Goal: Transaction & Acquisition: Purchase product/service

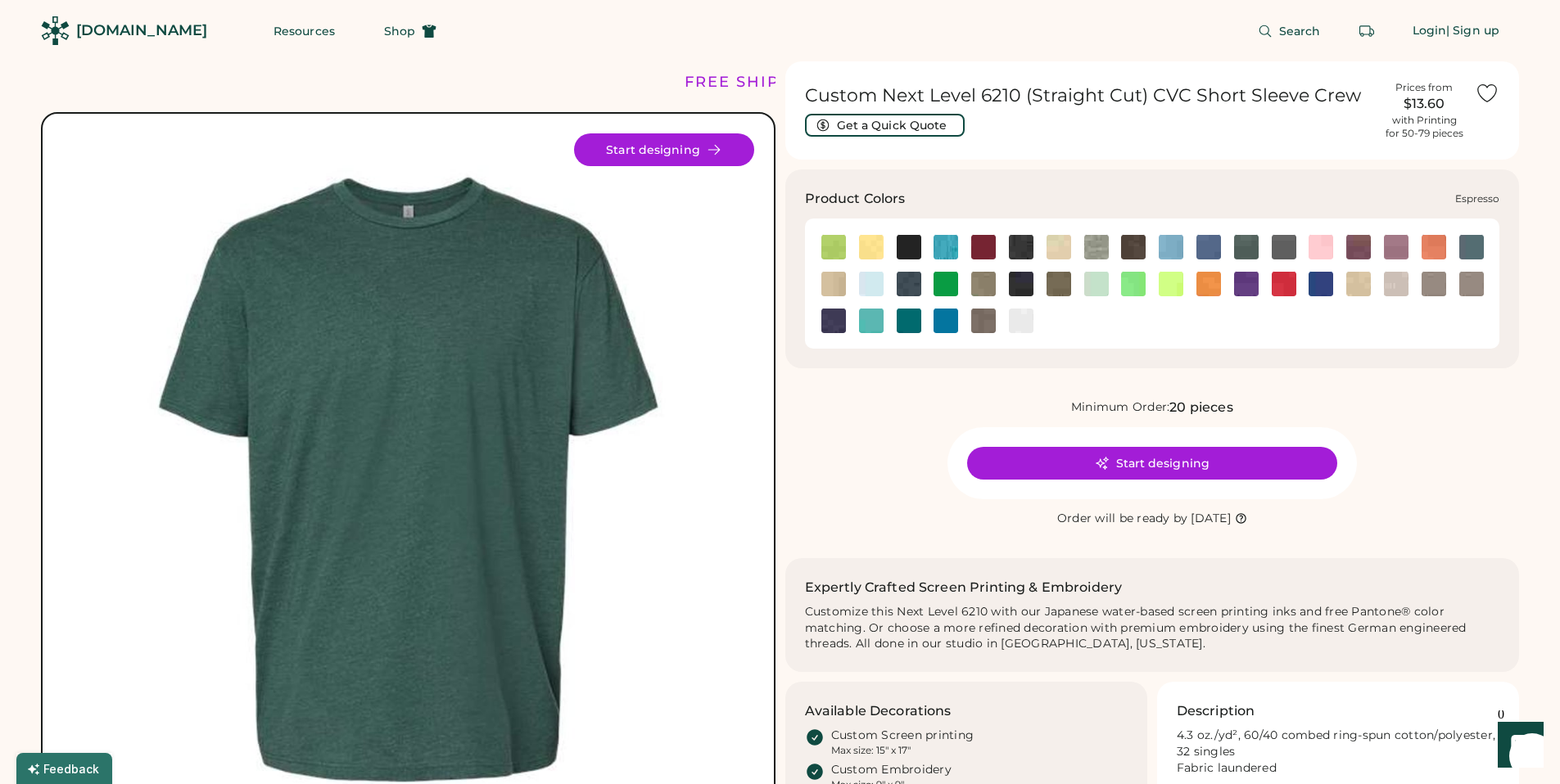
click at [1126, 250] on img at bounding box center [1134, 248] width 25 height 25
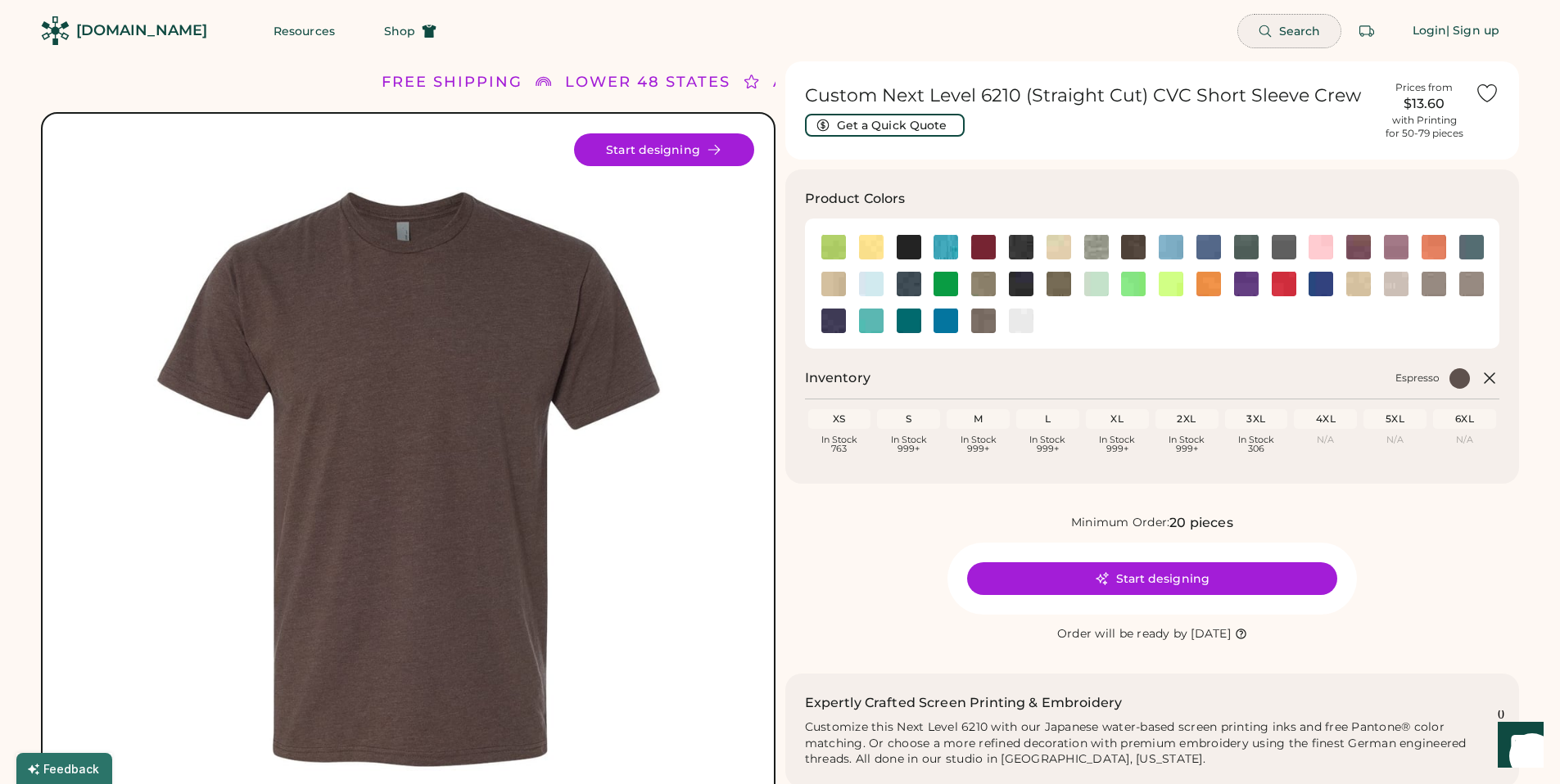
click at [1269, 25] on icon at bounding box center [1265, 31] width 15 height 15
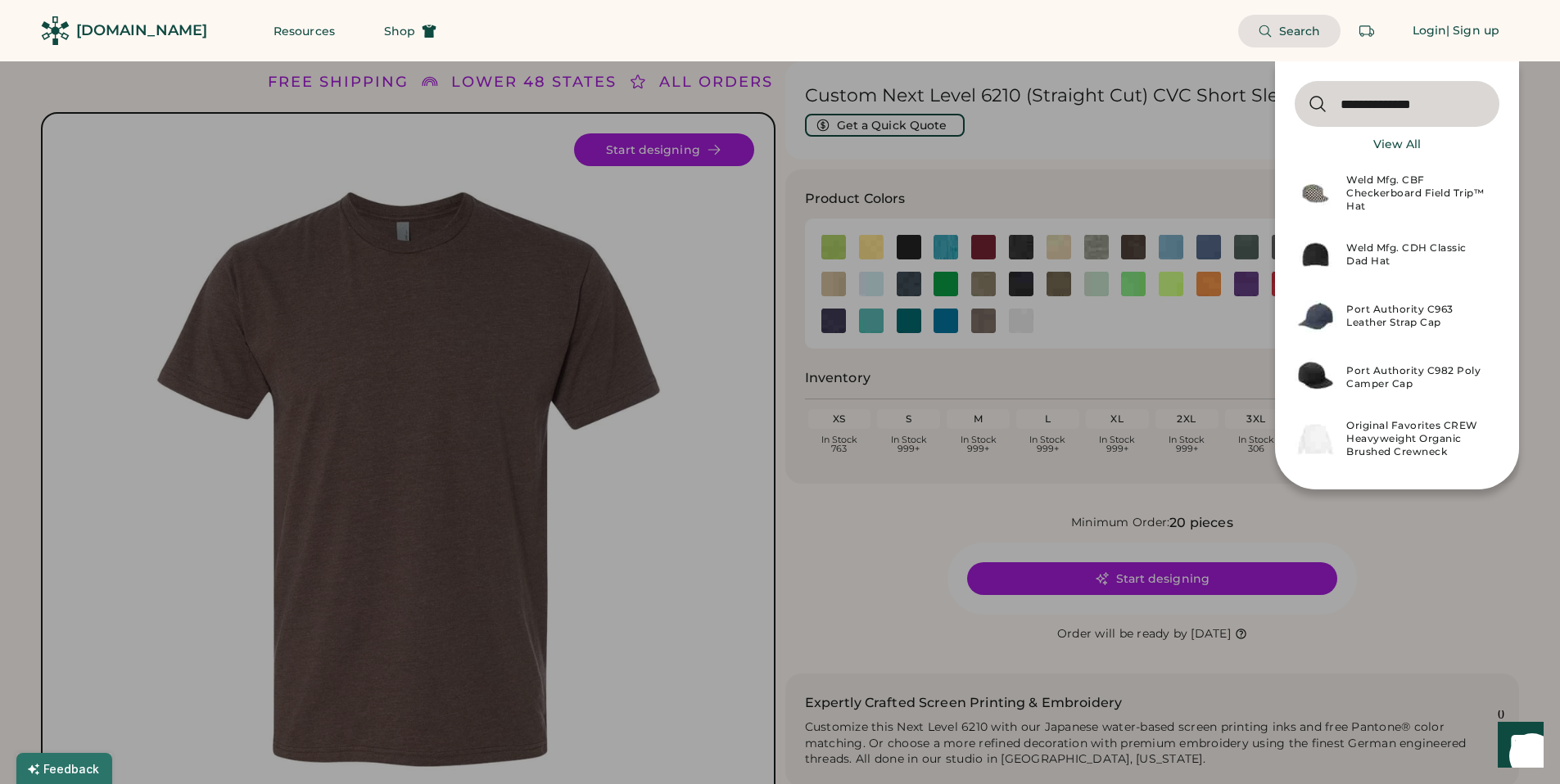
type input "**********"
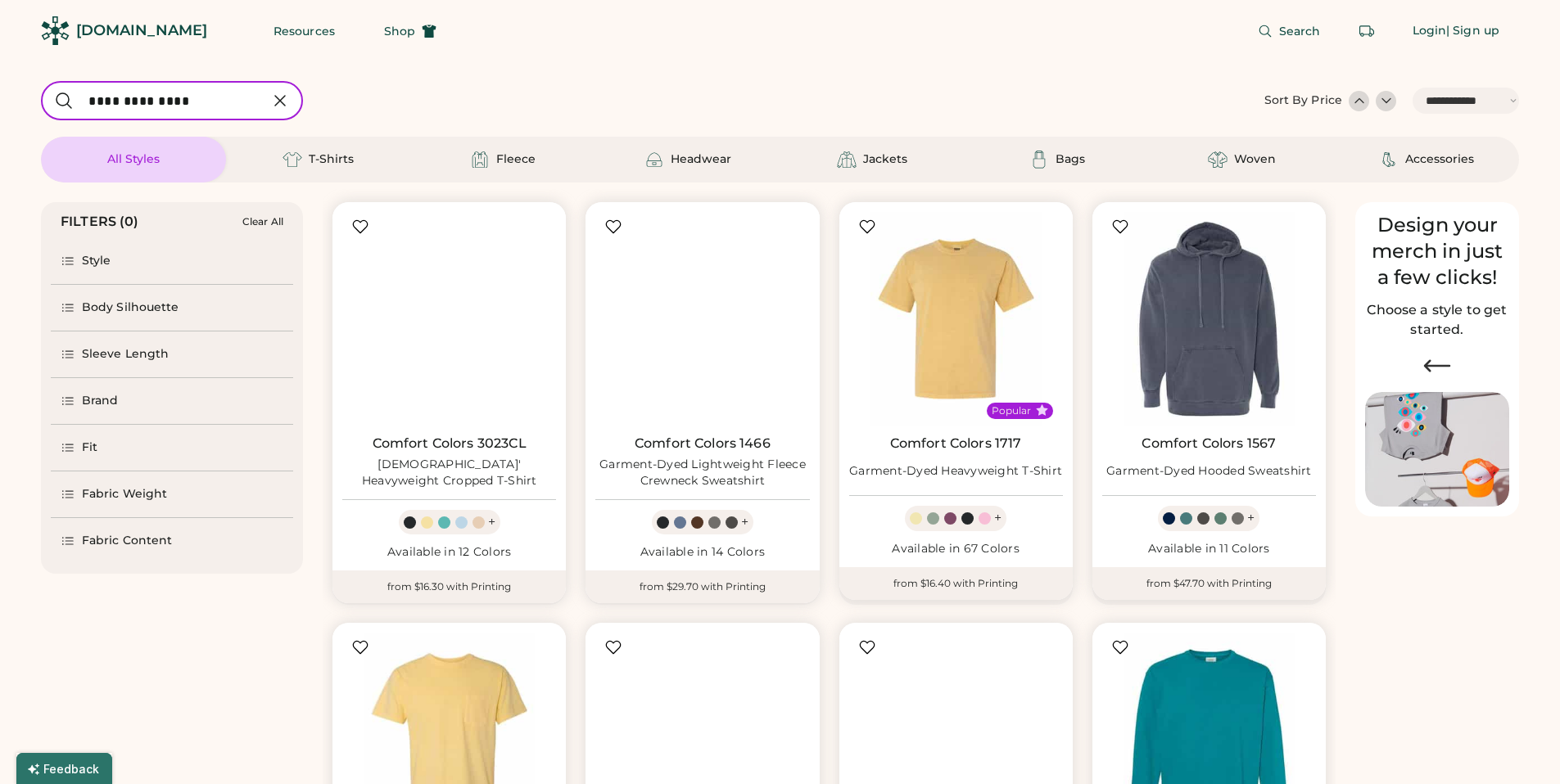
select select "*****"
select select "*"
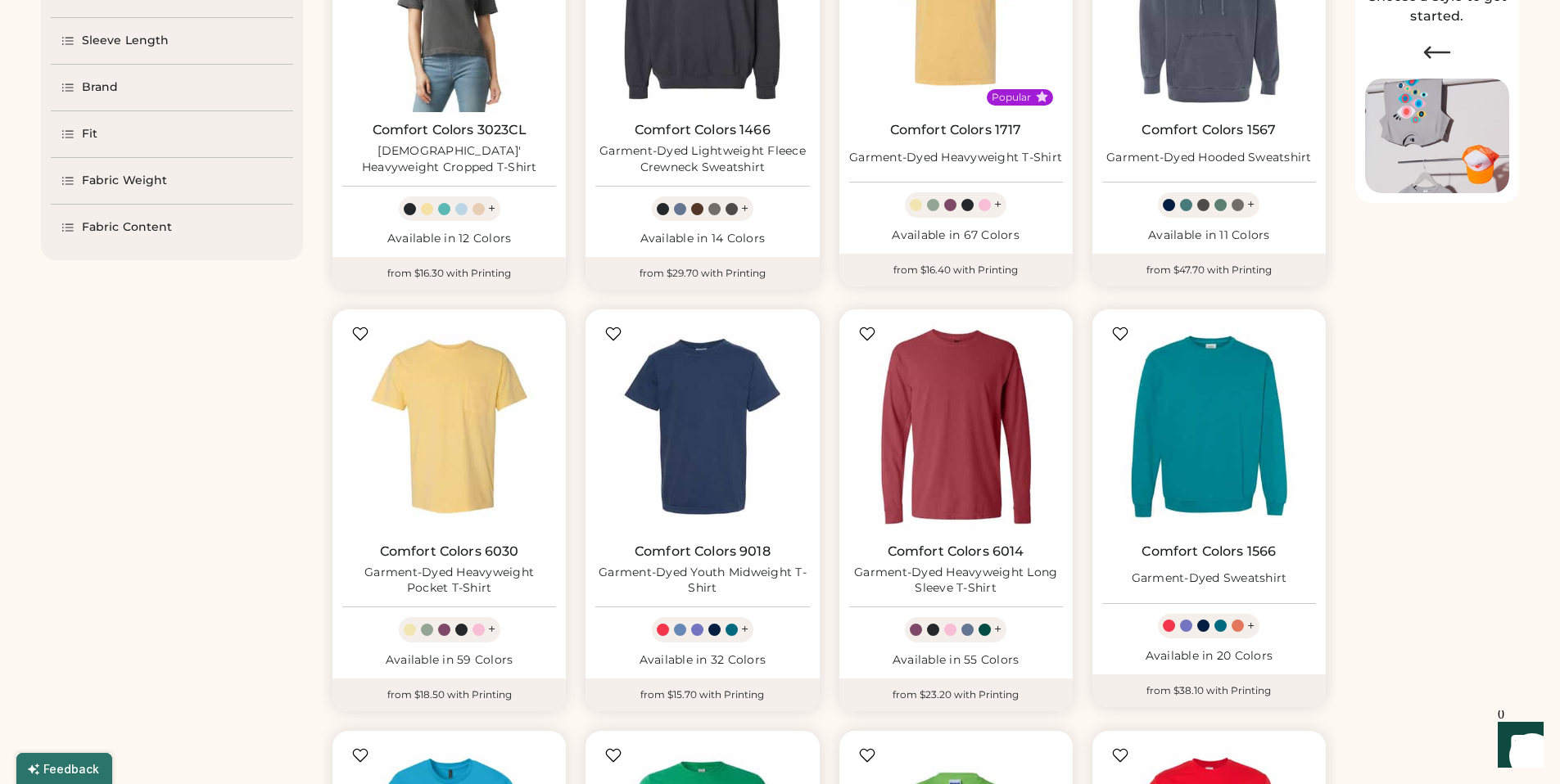
scroll to position [119, 0]
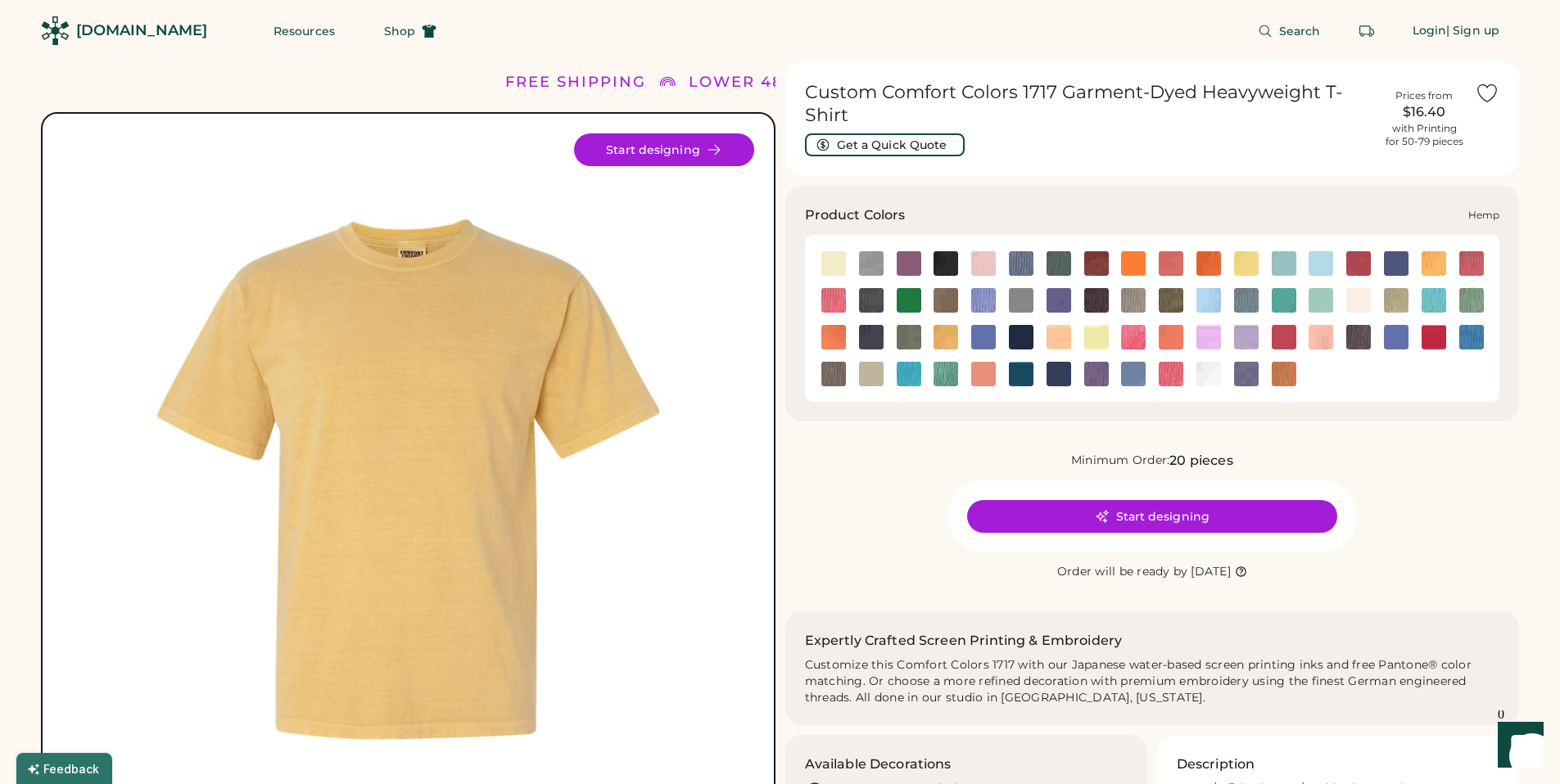
click at [1173, 303] on img at bounding box center [1171, 300] width 25 height 25
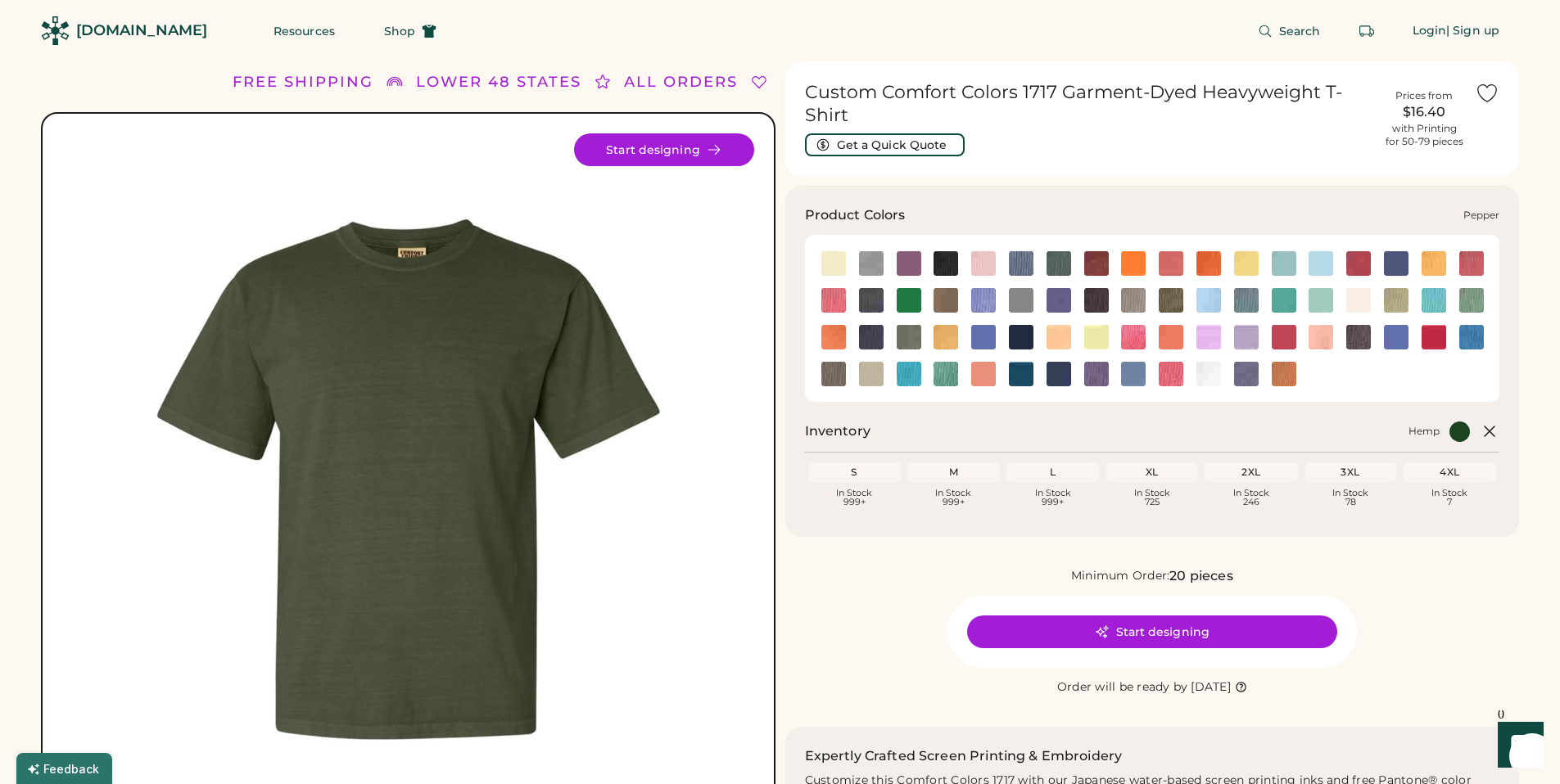
click at [1357, 340] on img at bounding box center [1358, 337] width 25 height 25
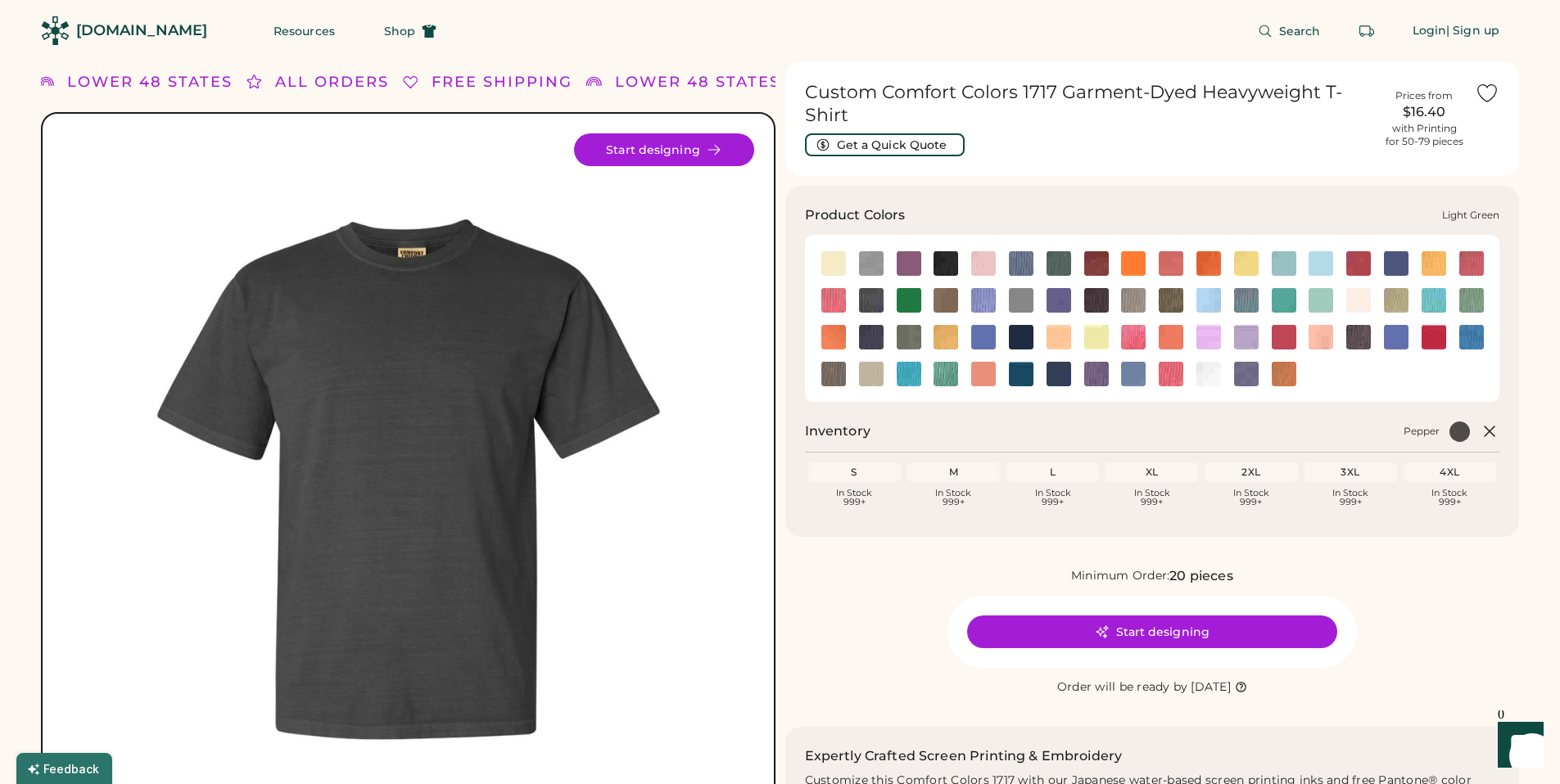
click at [1467, 301] on img at bounding box center [1472, 300] width 25 height 25
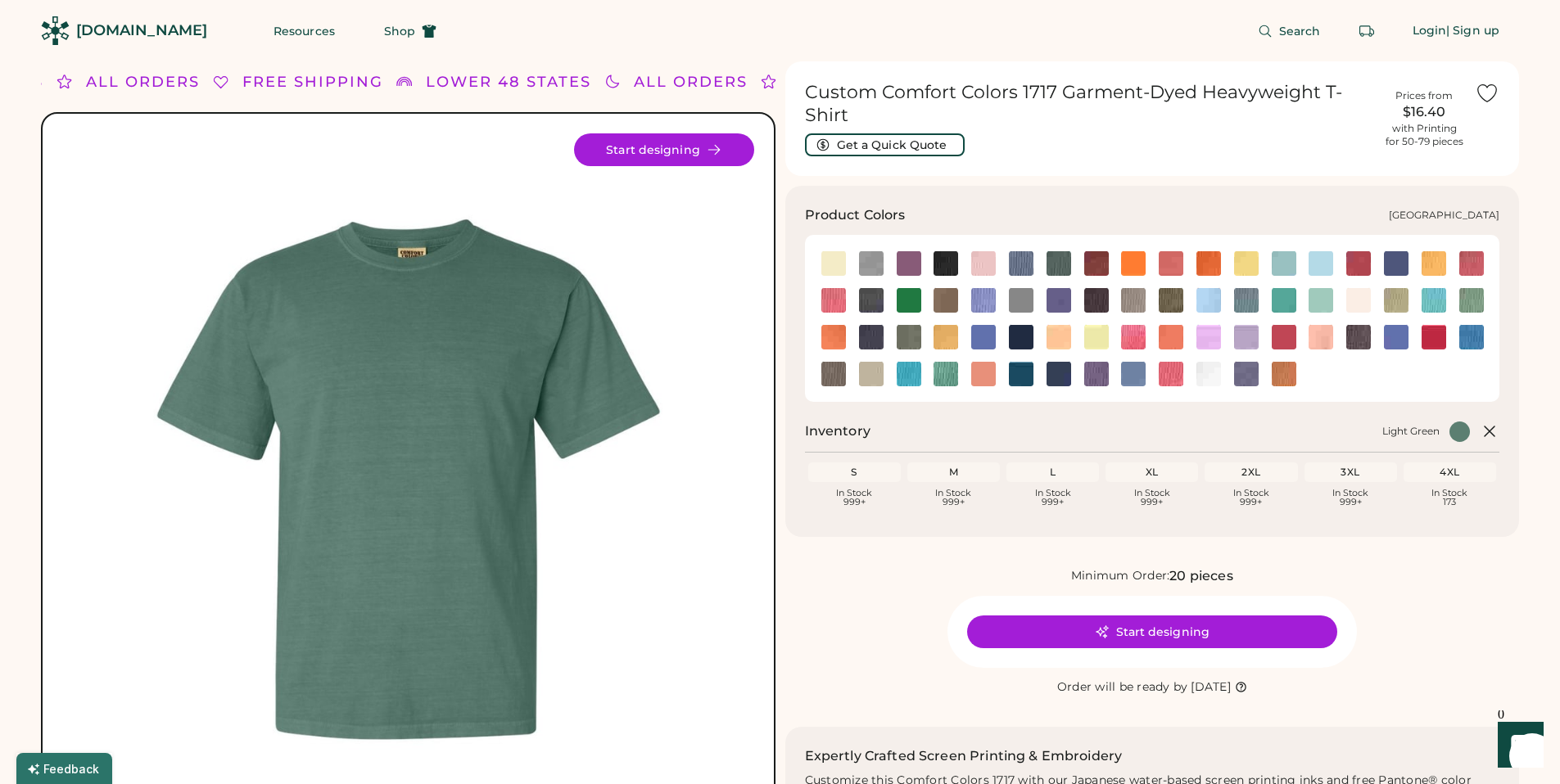
click at [1321, 301] on img at bounding box center [1321, 300] width 25 height 25
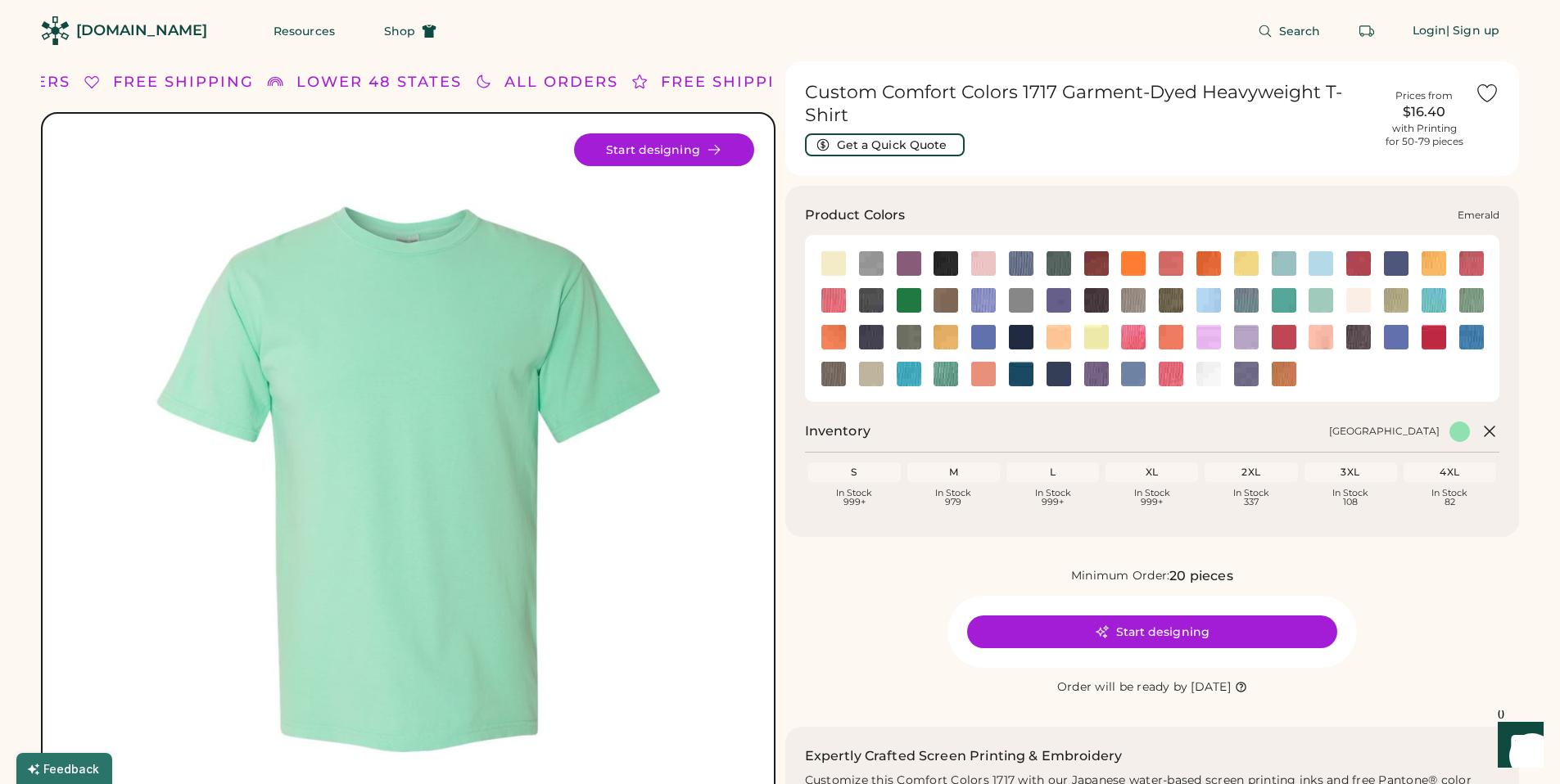
click at [911, 303] on img at bounding box center [909, 300] width 25 height 25
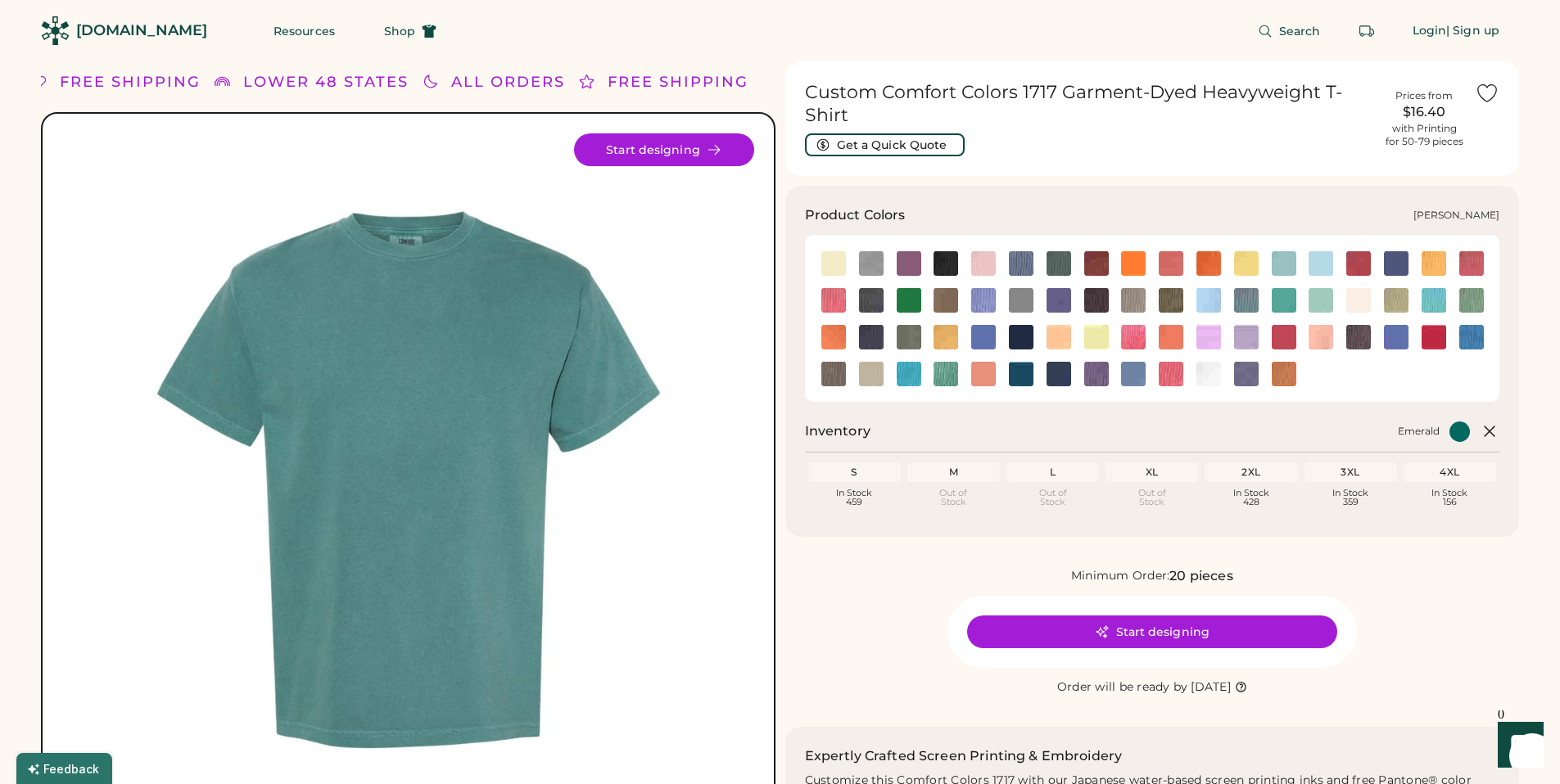
click at [911, 334] on img at bounding box center [909, 337] width 25 height 25
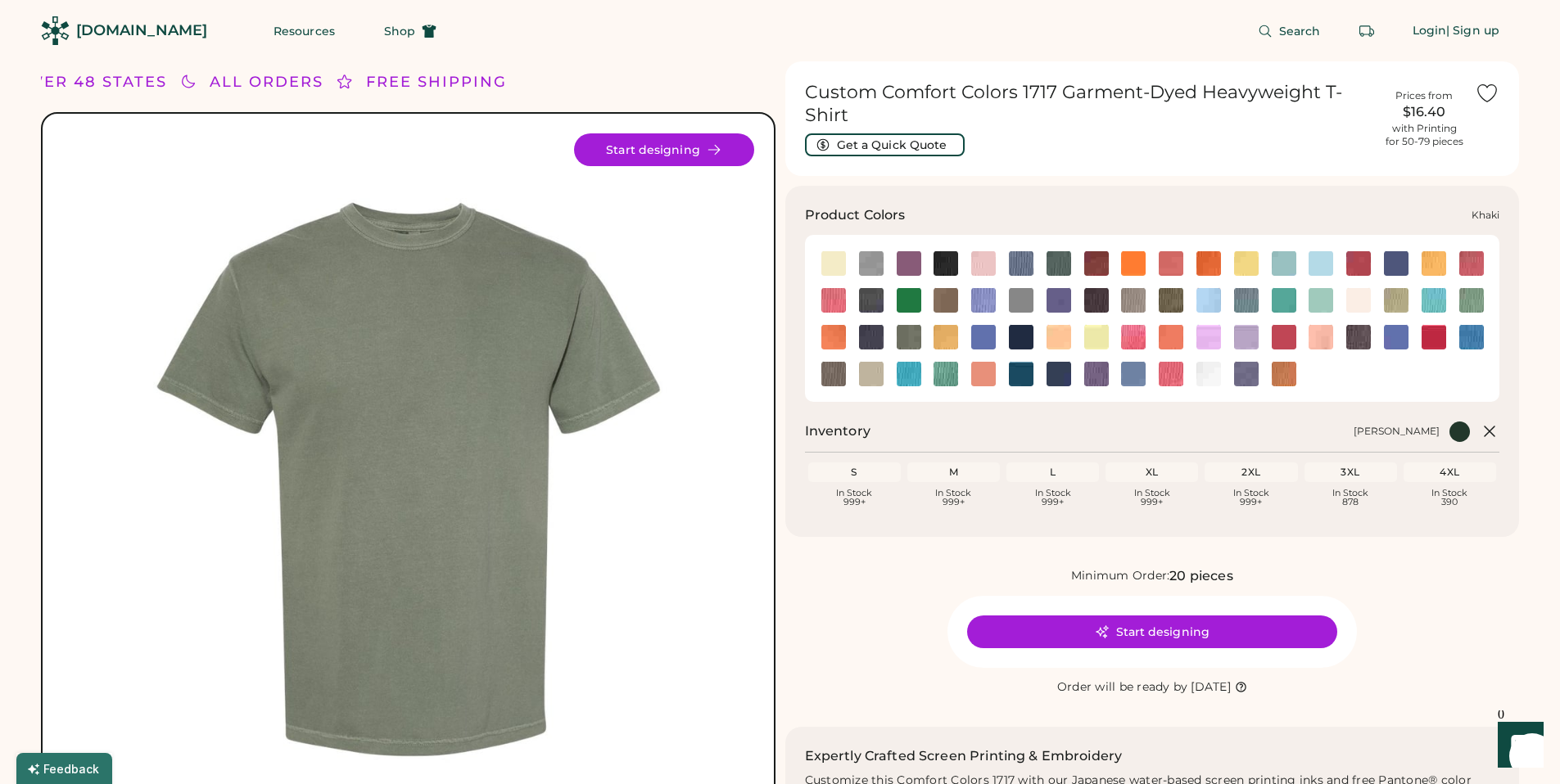
click at [1390, 306] on img at bounding box center [1397, 300] width 25 height 25
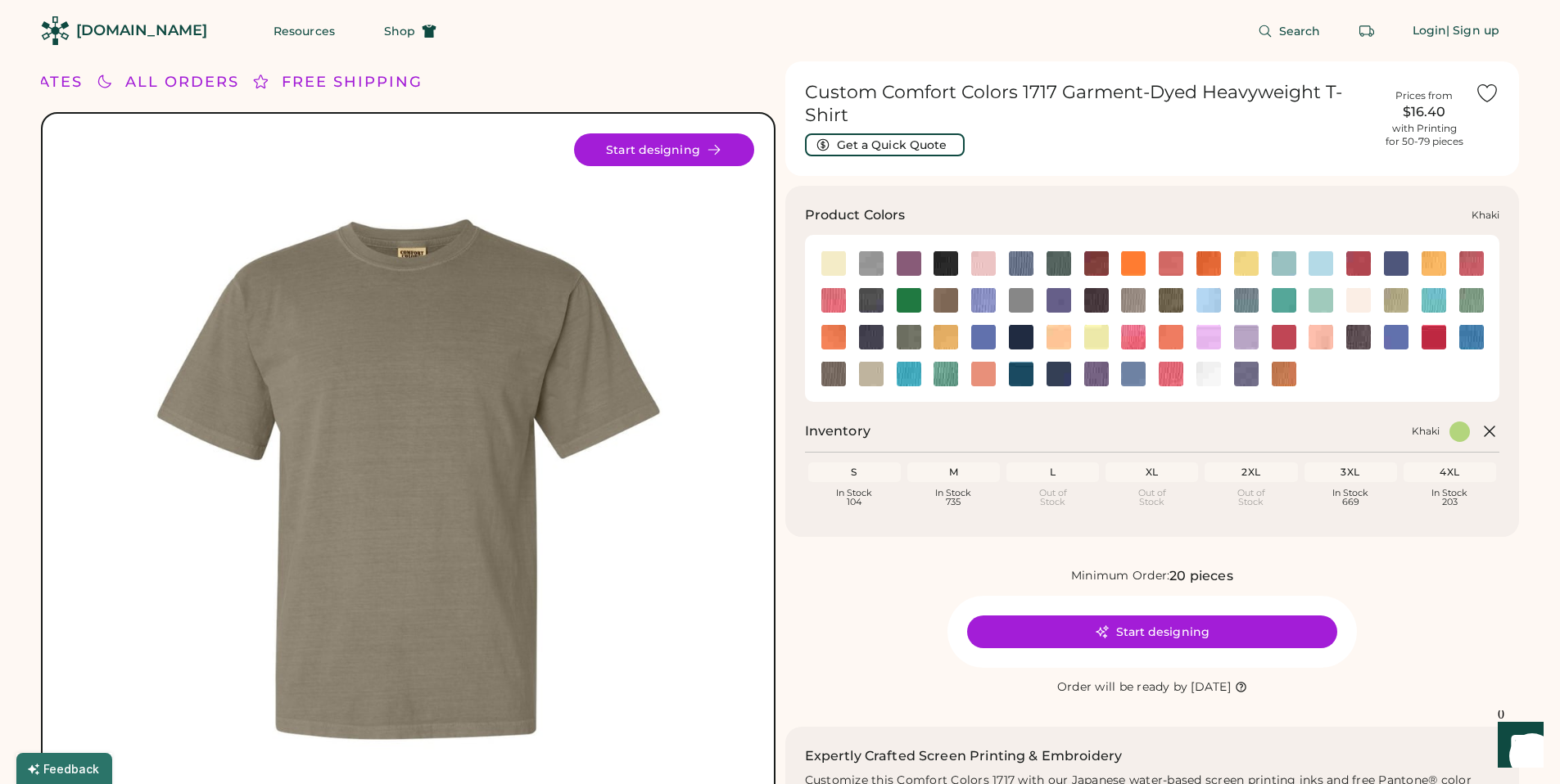
click at [1395, 301] on img at bounding box center [1397, 300] width 25 height 25
click at [824, 376] on img at bounding box center [834, 374] width 25 height 25
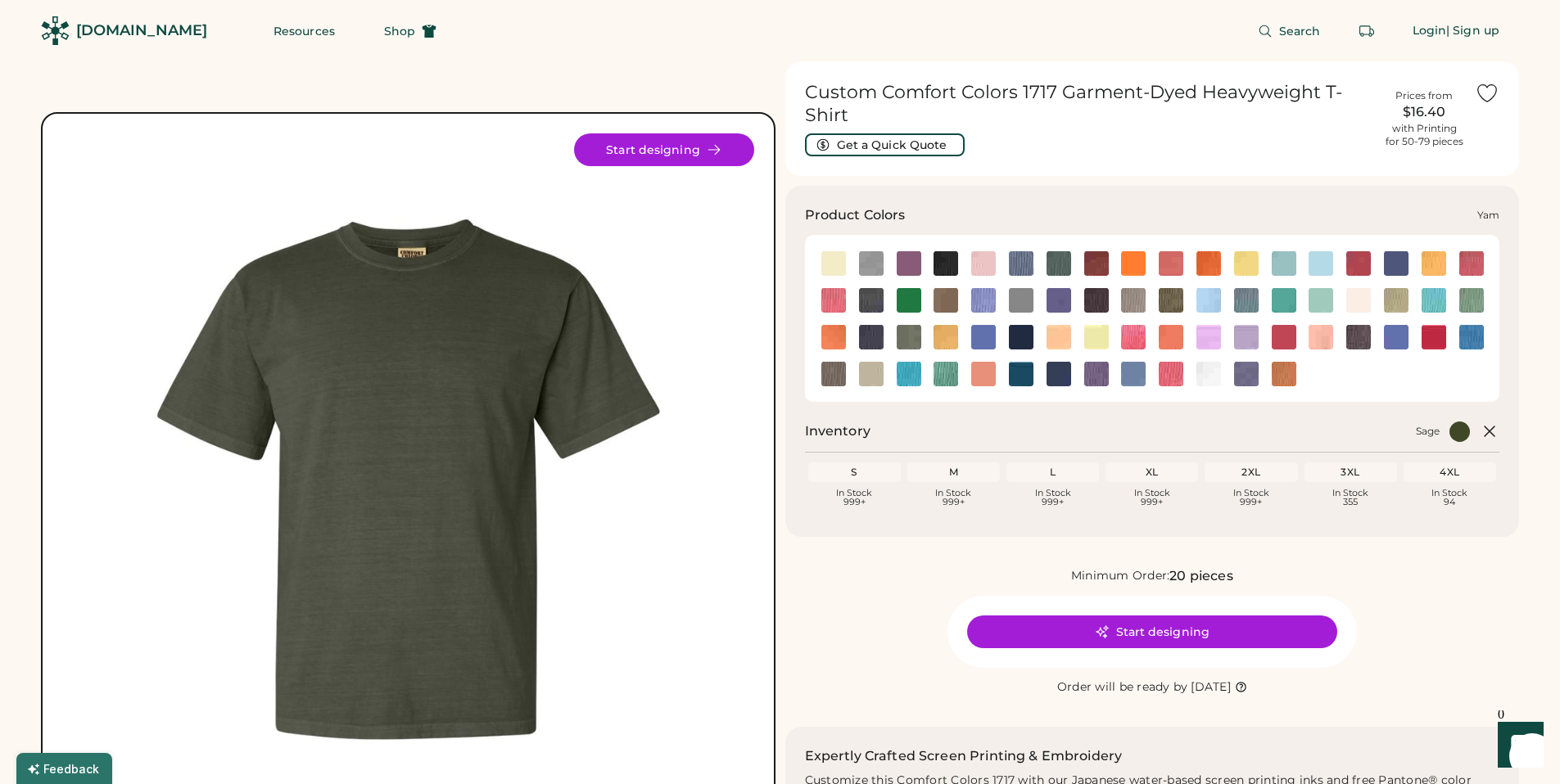
click at [1289, 377] on img at bounding box center [1285, 374] width 25 height 25
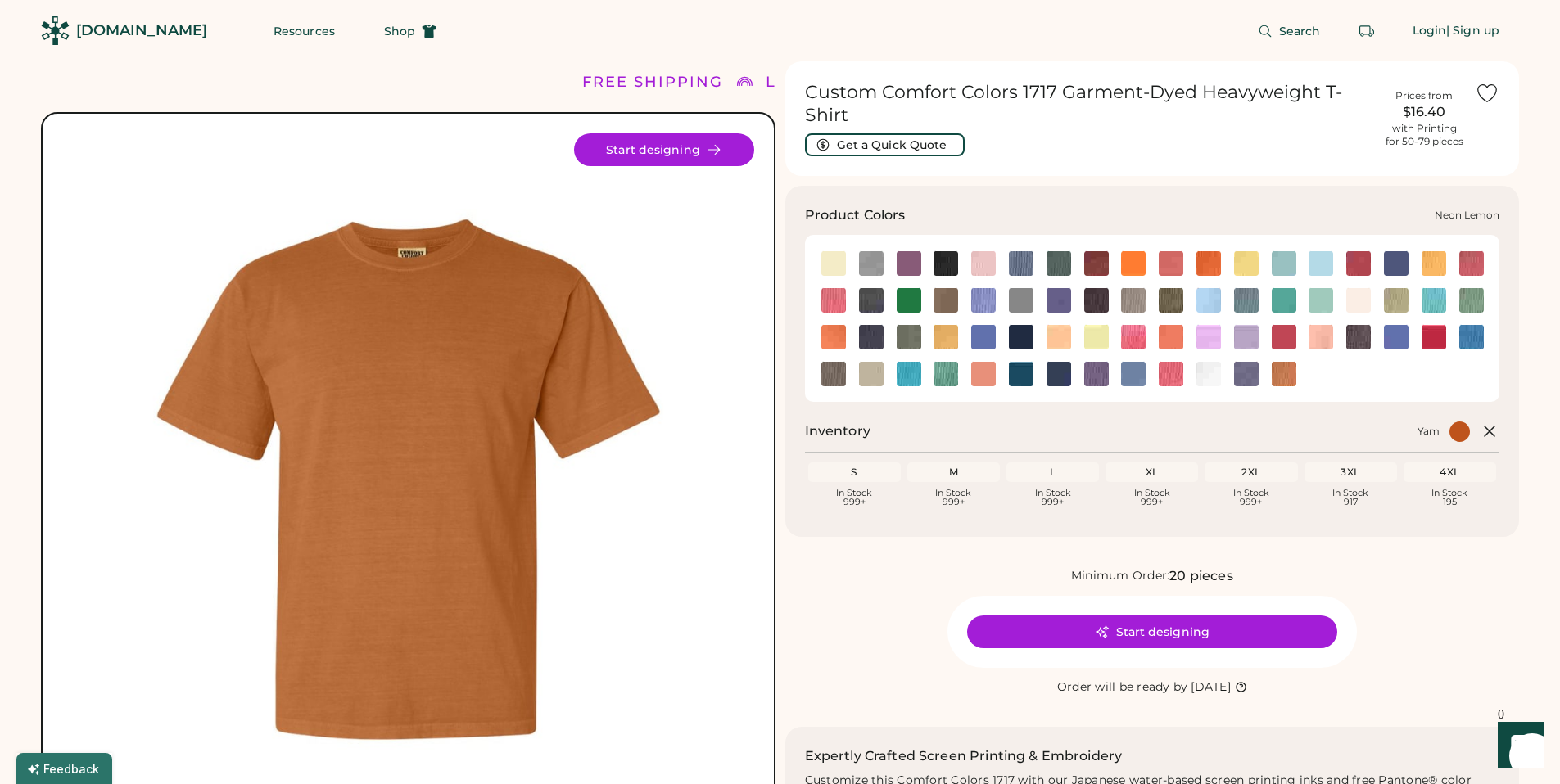
click at [1101, 340] on img at bounding box center [1096, 337] width 25 height 25
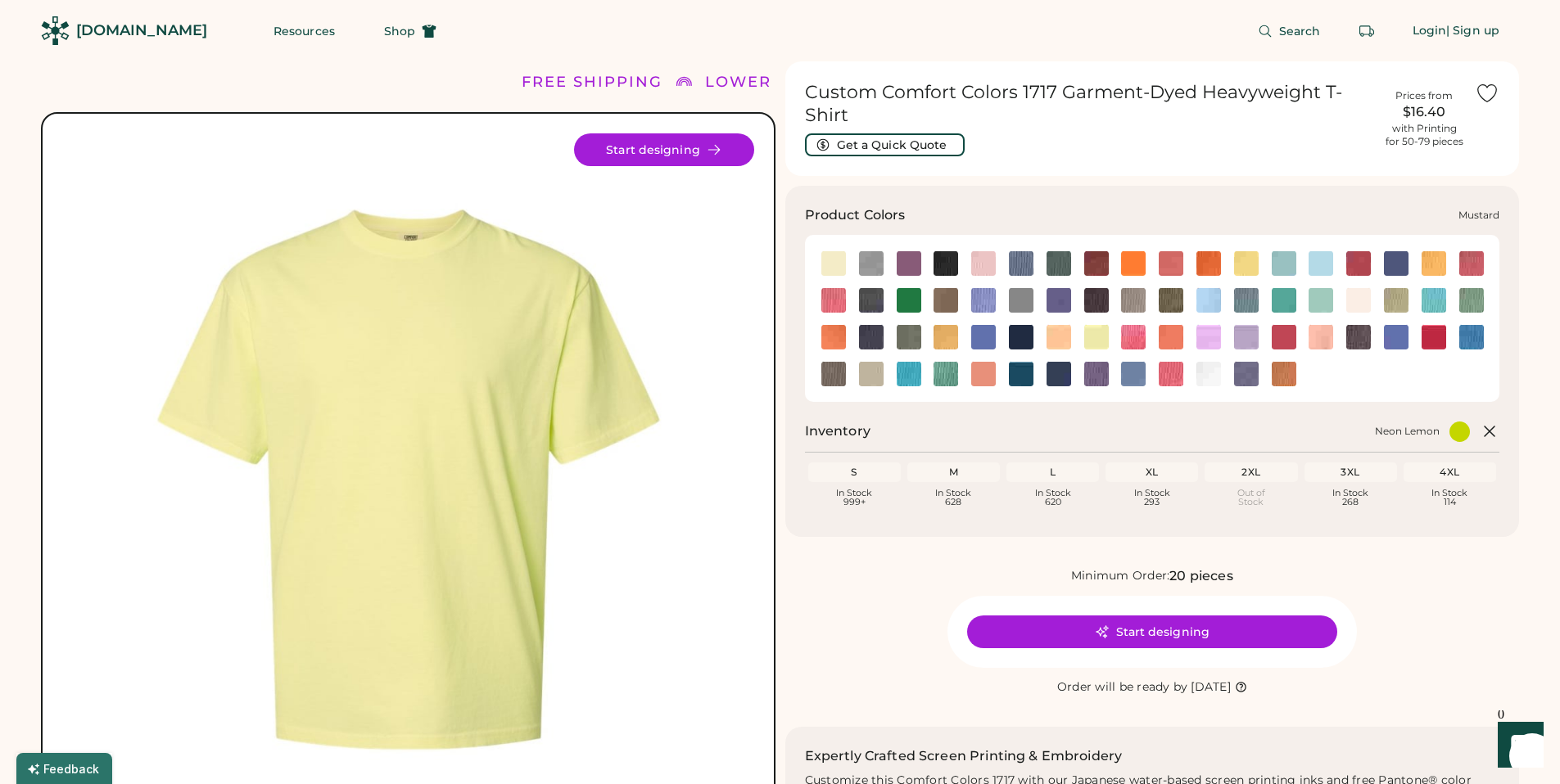
click at [943, 333] on img at bounding box center [946, 337] width 25 height 25
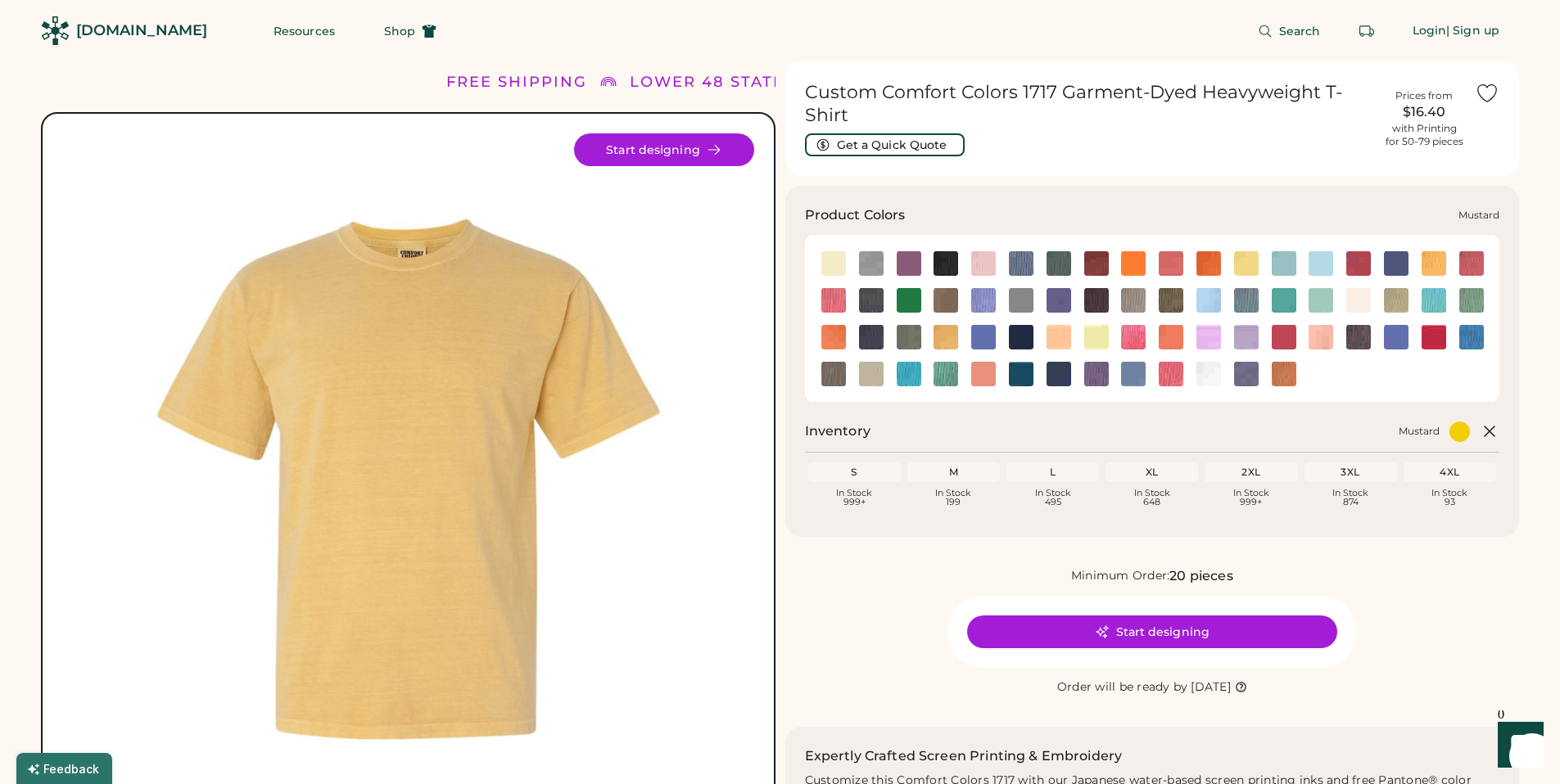
click at [946, 338] on img at bounding box center [946, 337] width 25 height 25
click at [951, 337] on img at bounding box center [946, 337] width 25 height 25
click at [1443, 262] on img at bounding box center [1434, 264] width 25 height 25
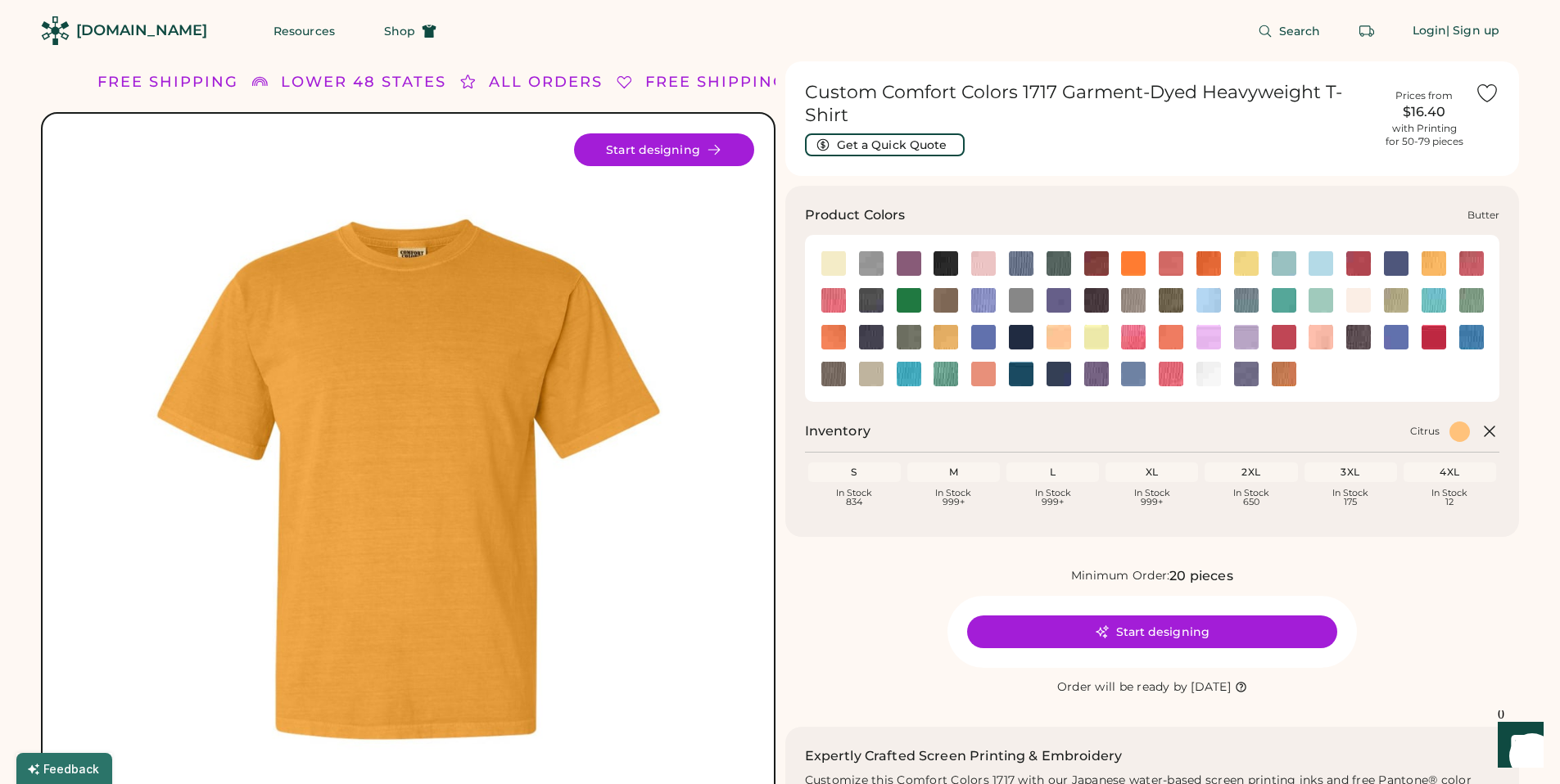
click at [1252, 267] on img at bounding box center [1246, 264] width 25 height 25
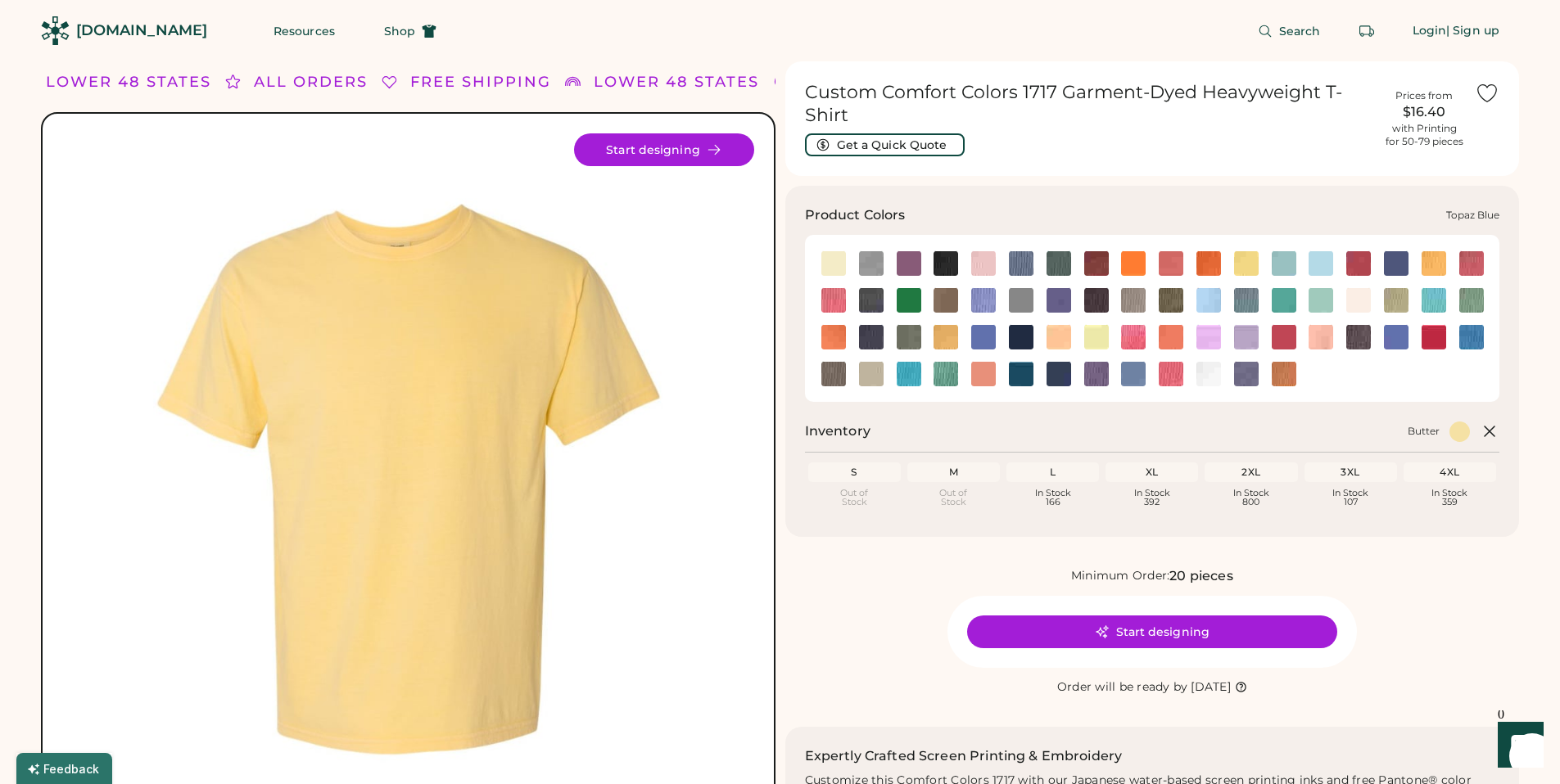
click at [1021, 376] on img at bounding box center [1022, 374] width 25 height 25
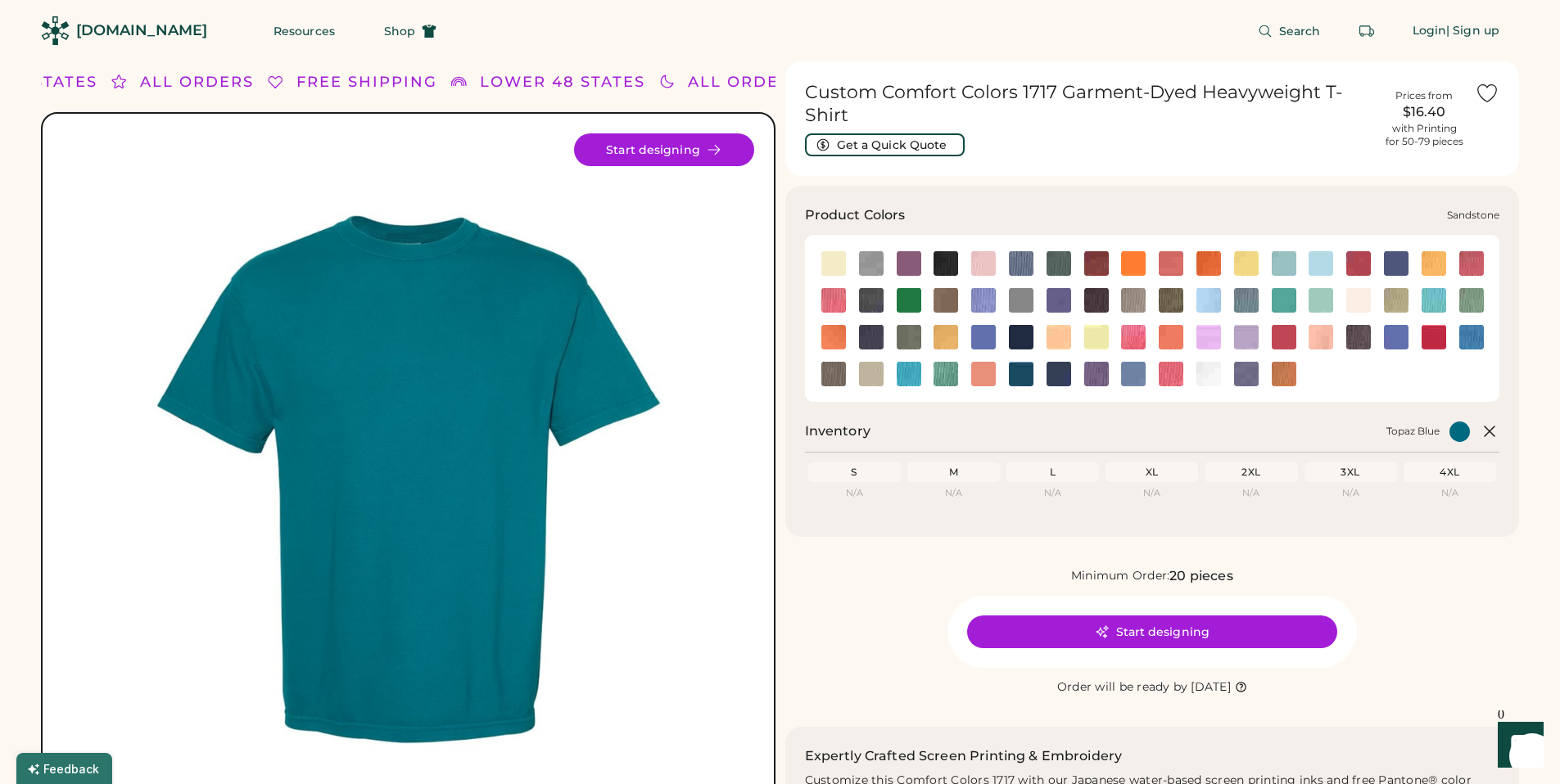
click at [874, 382] on img at bounding box center [872, 374] width 25 height 25
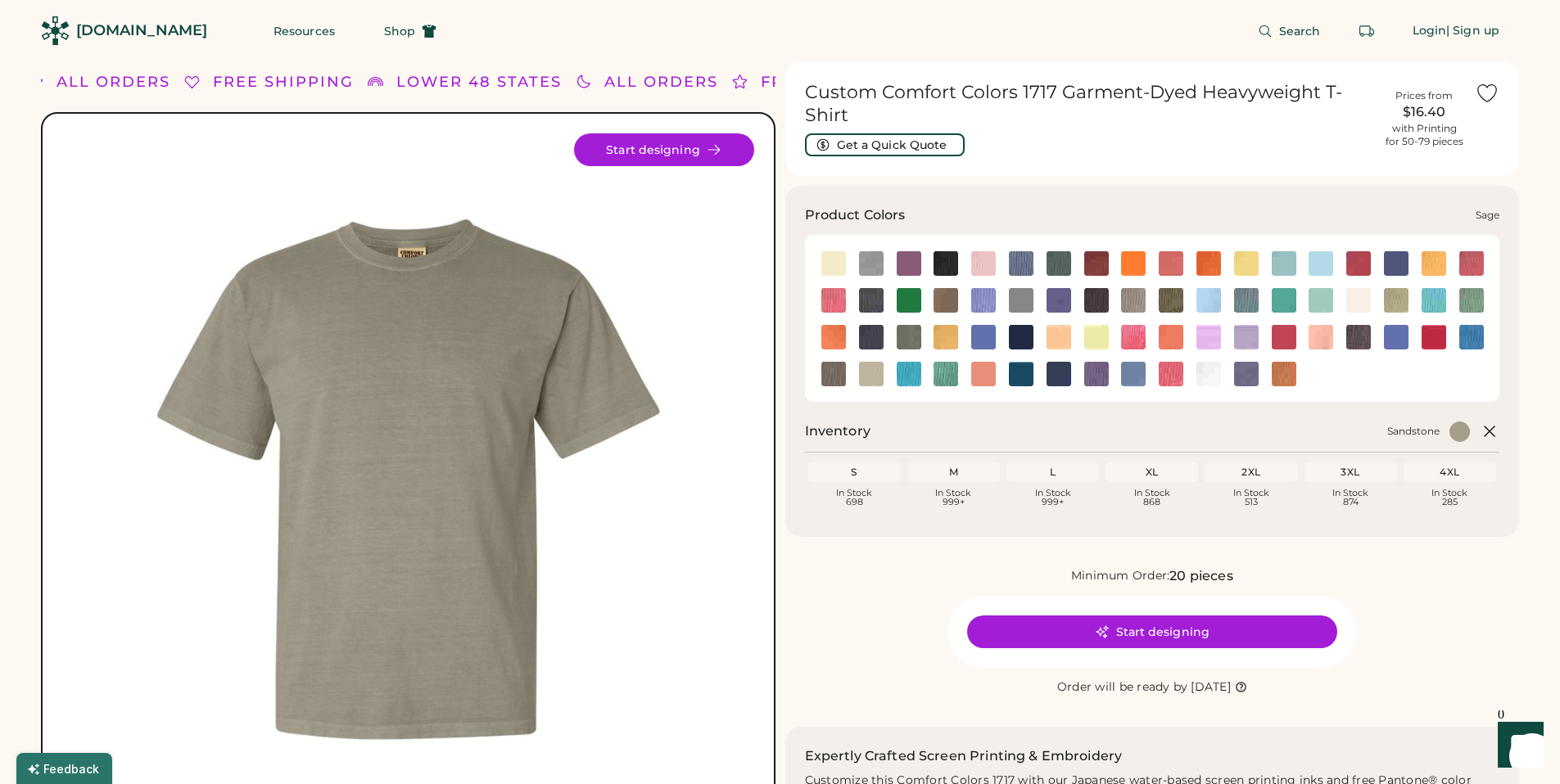
click at [832, 374] on img at bounding box center [834, 374] width 25 height 25
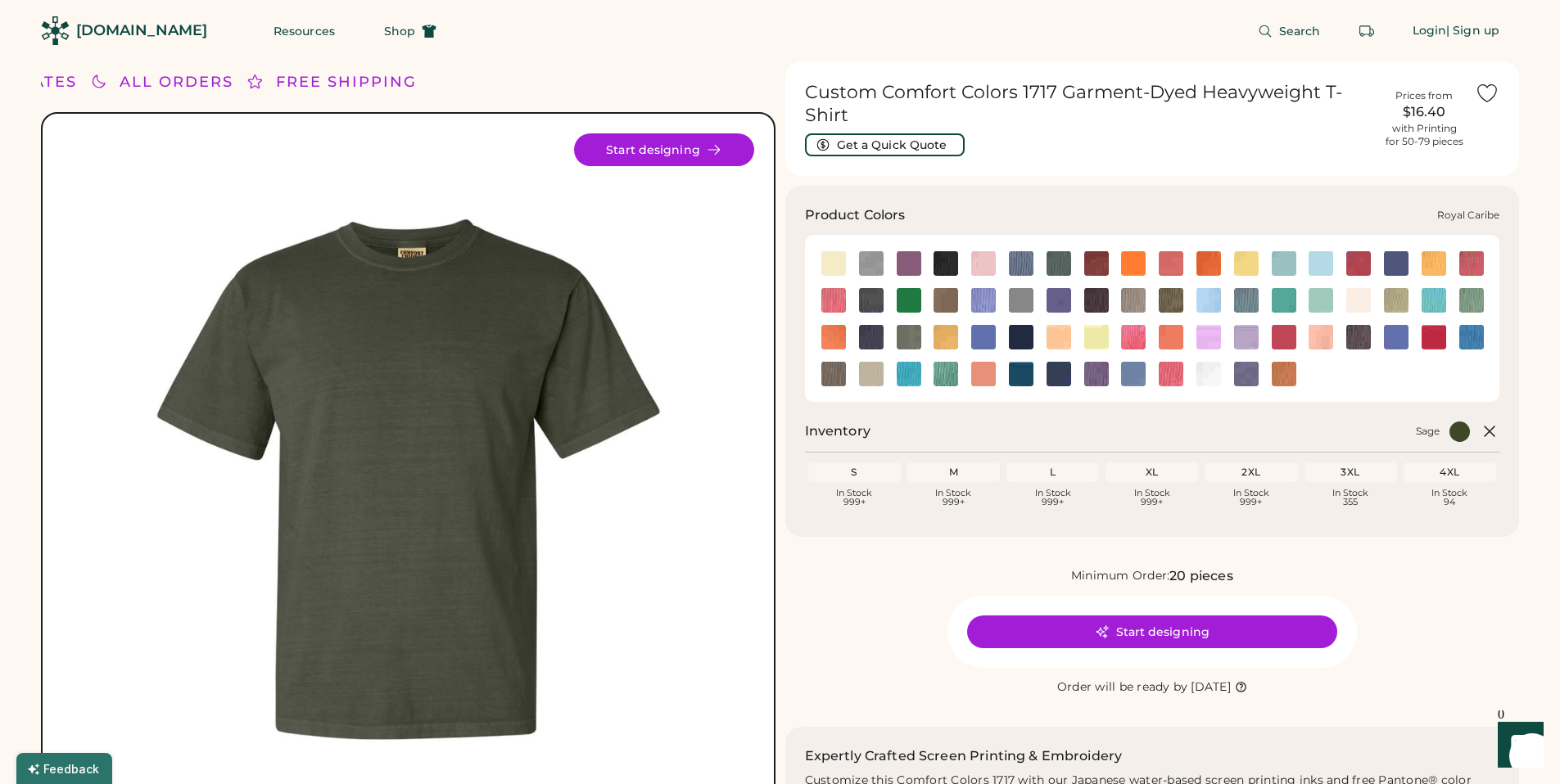
click at [1474, 338] on img at bounding box center [1472, 337] width 25 height 25
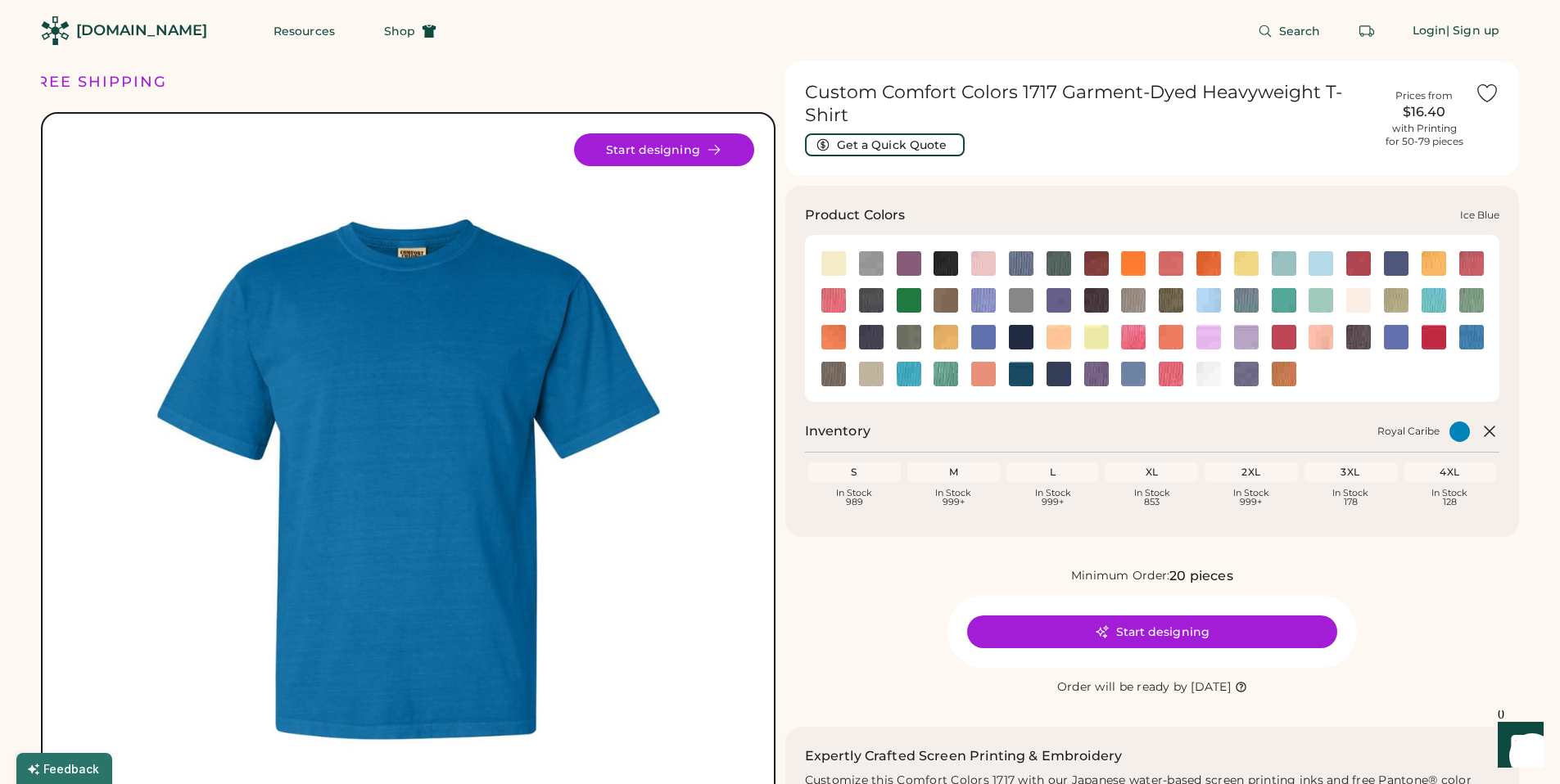
click at [1246, 302] on img at bounding box center [1246, 300] width 25 height 25
